Goal: Task Accomplishment & Management: Complete application form

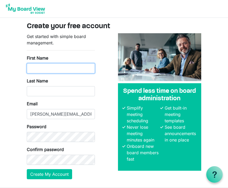
click at [36, 66] on input "First Name" at bounding box center [61, 68] width 68 height 10
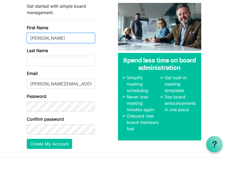
type input "[PERSON_NAME]"
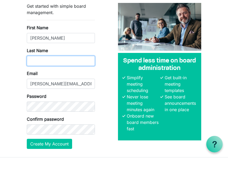
click at [31, 86] on input "Last Name" at bounding box center [61, 91] width 68 height 10
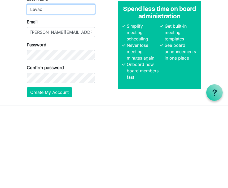
type input "Levac"
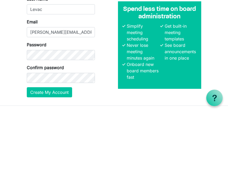
click at [58, 163] on button "Create My Account" at bounding box center [49, 168] width 45 height 10
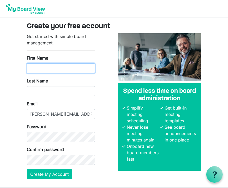
click at [46, 67] on input "First Name" at bounding box center [61, 68] width 68 height 10
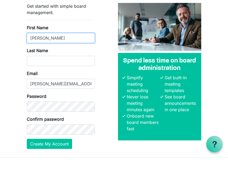
type input "[PERSON_NAME]"
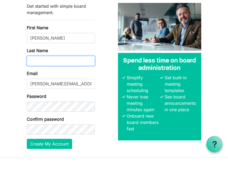
click at [34, 86] on input "Last Name" at bounding box center [61, 91] width 68 height 10
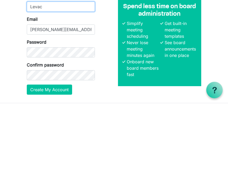
type input "Levac"
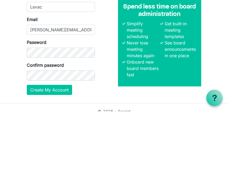
click at [50, 161] on button "Create My Account" at bounding box center [49, 166] width 45 height 10
